Goal: Transaction & Acquisition: Obtain resource

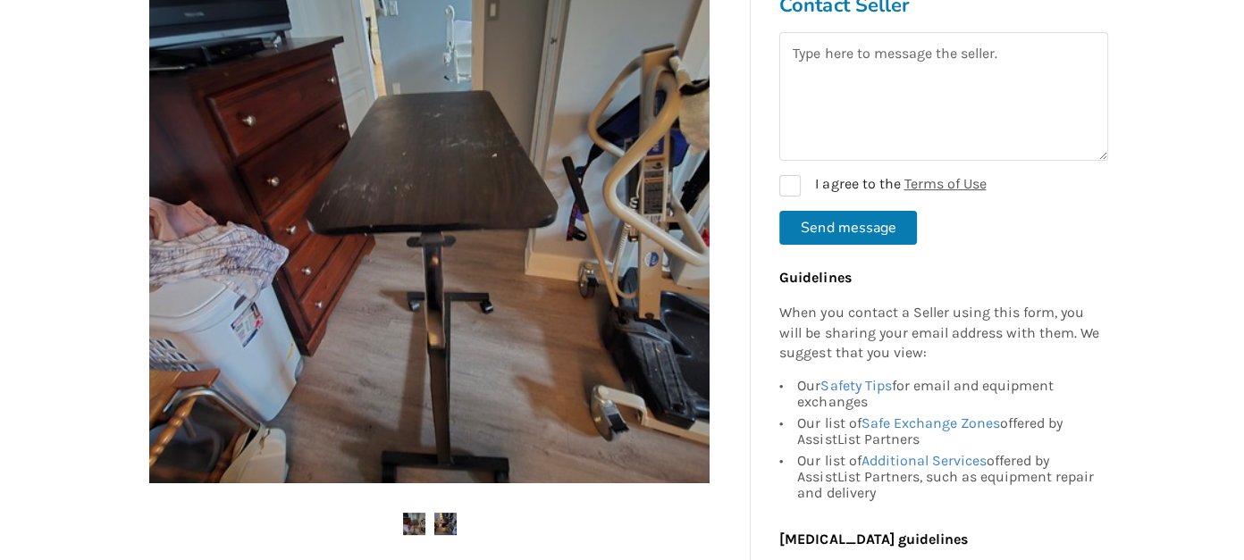
scroll to position [447, 0]
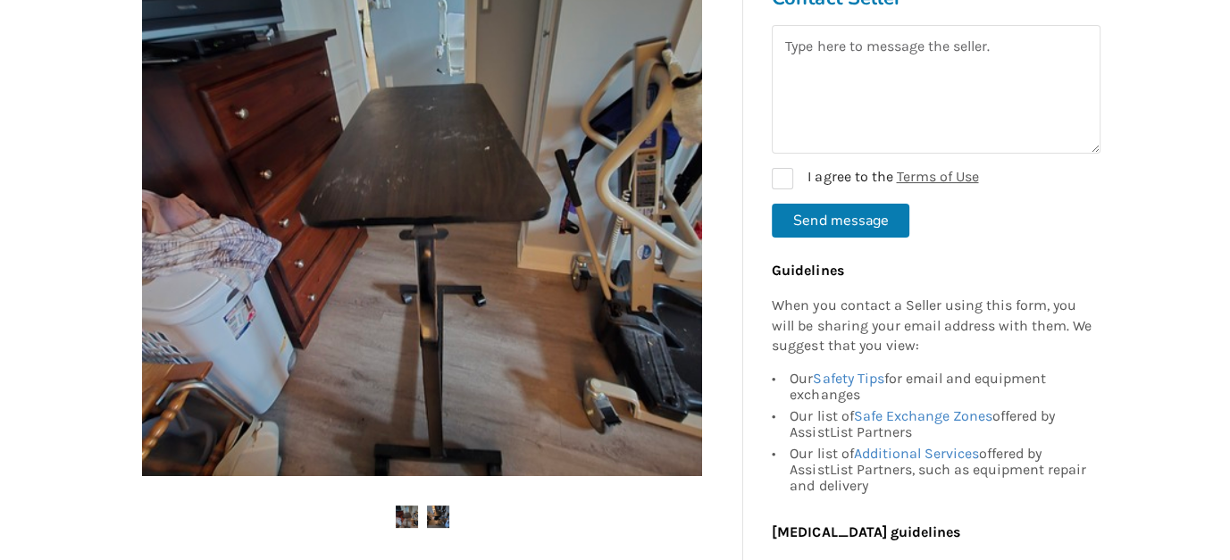
click at [524, 231] on img at bounding box center [422, 196] width 560 height 560
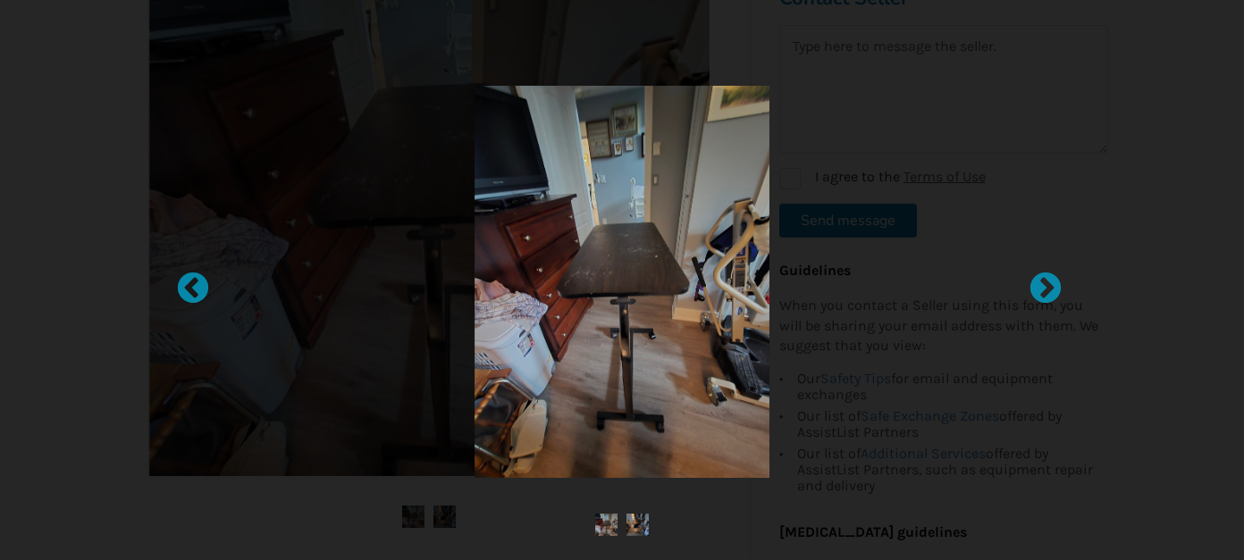
click at [524, 231] on img at bounding box center [621, 282] width 294 height 392
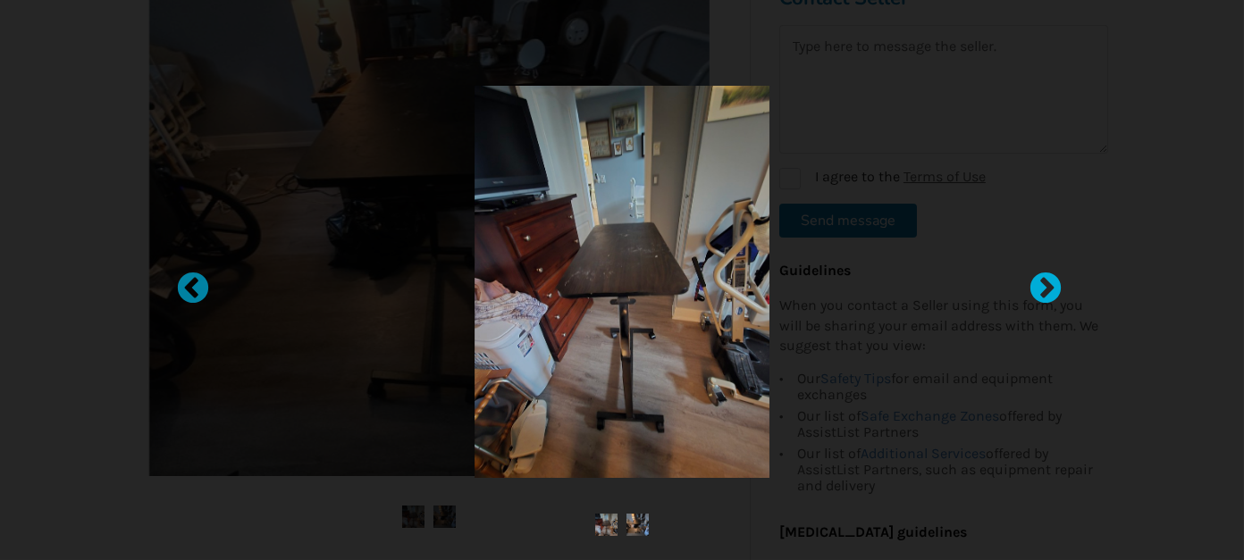
click at [1033, 283] on div at bounding box center [1037, 281] width 18 height 18
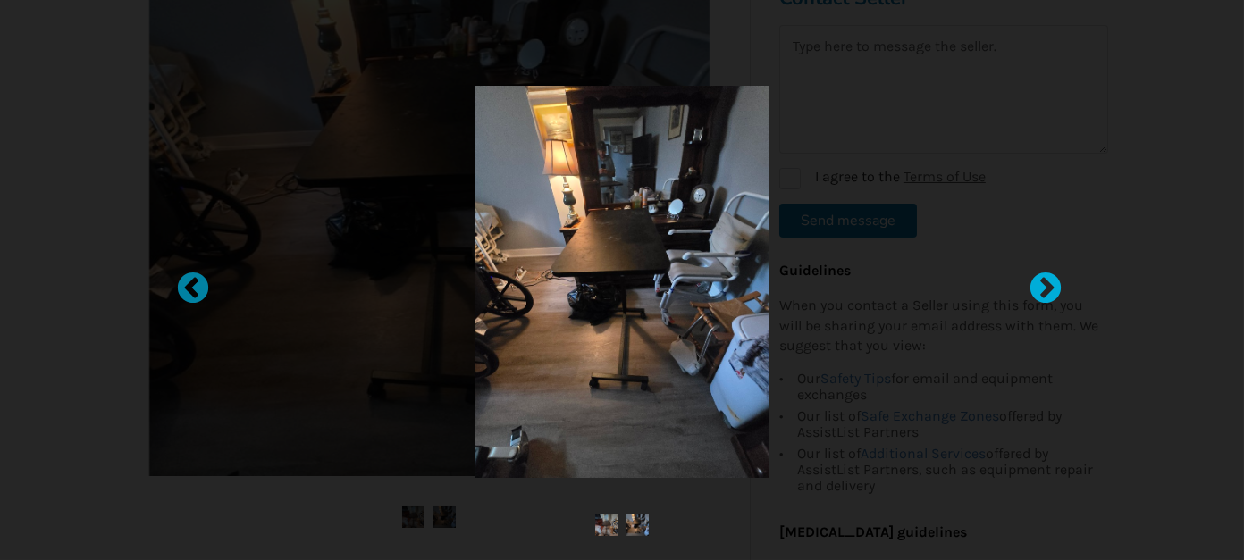
click at [1033, 283] on div at bounding box center [1037, 281] width 18 height 18
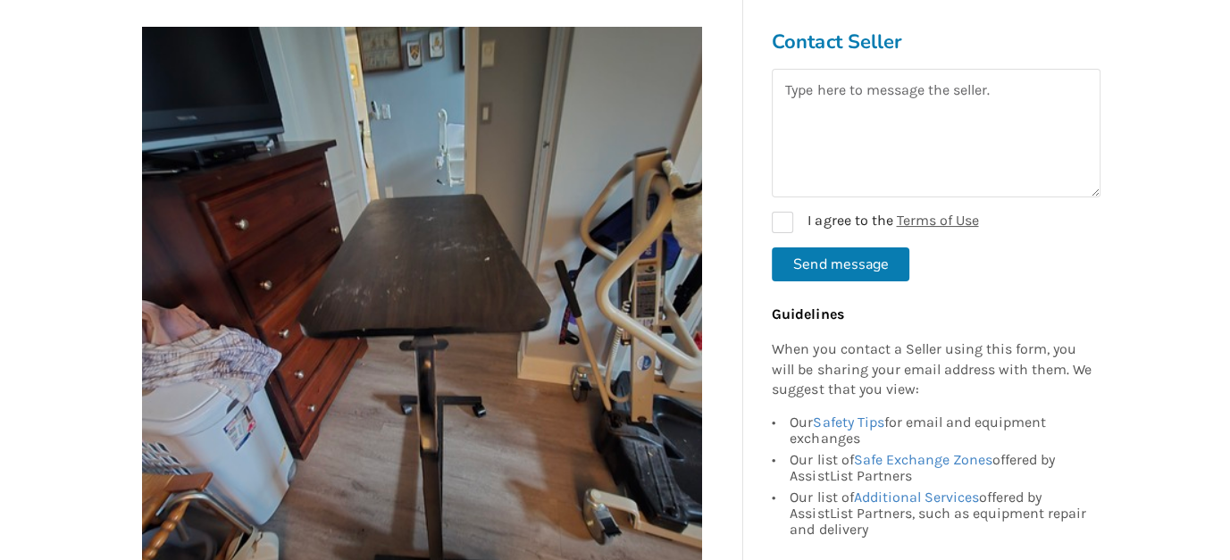
scroll to position [447, 0]
